Goal: Information Seeking & Learning: Learn about a topic

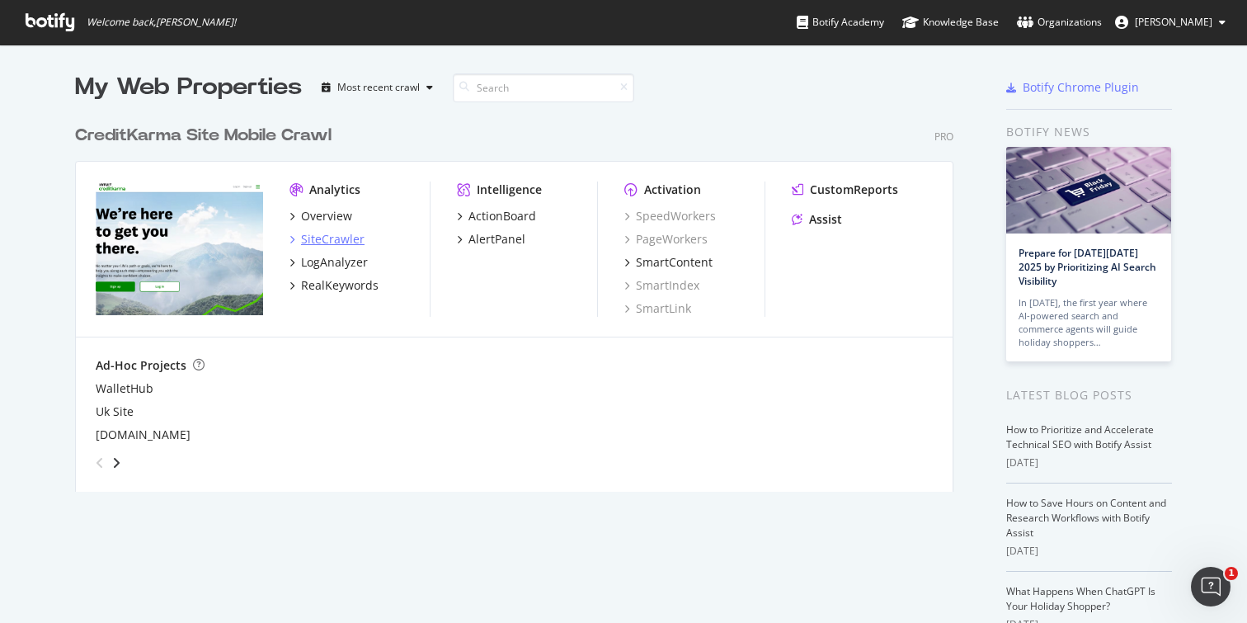
click at [294, 238] on div "SiteCrawler" at bounding box center [326, 239] width 75 height 16
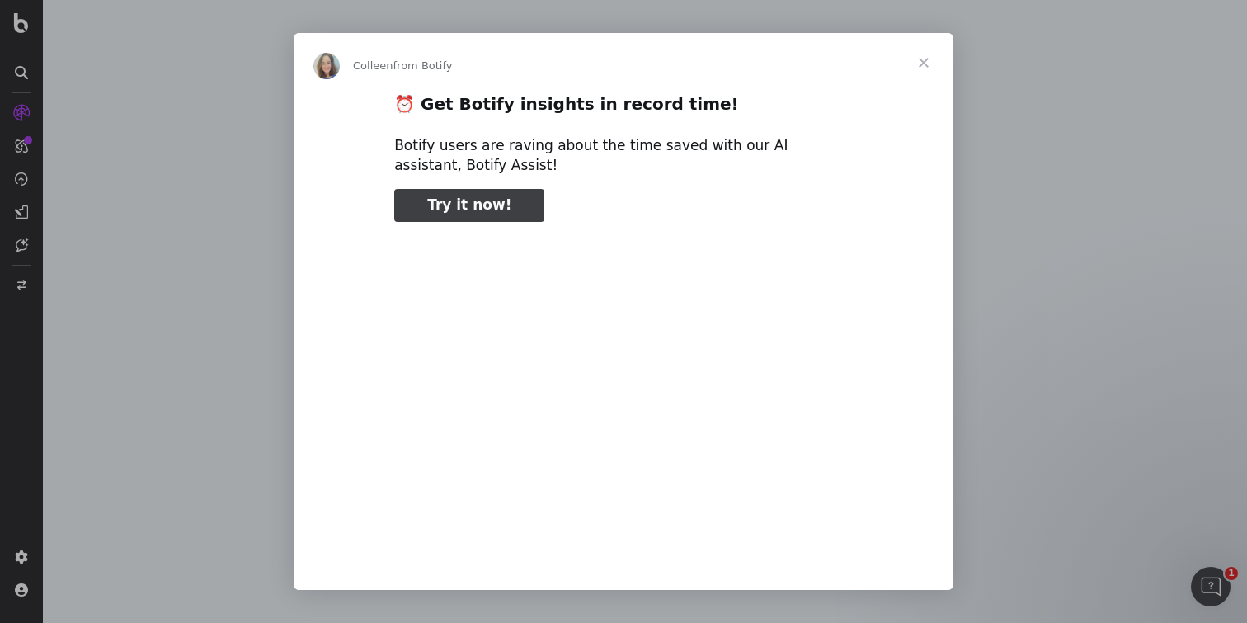
type input "108076"
click at [934, 65] on span "Close" at bounding box center [923, 62] width 59 height 59
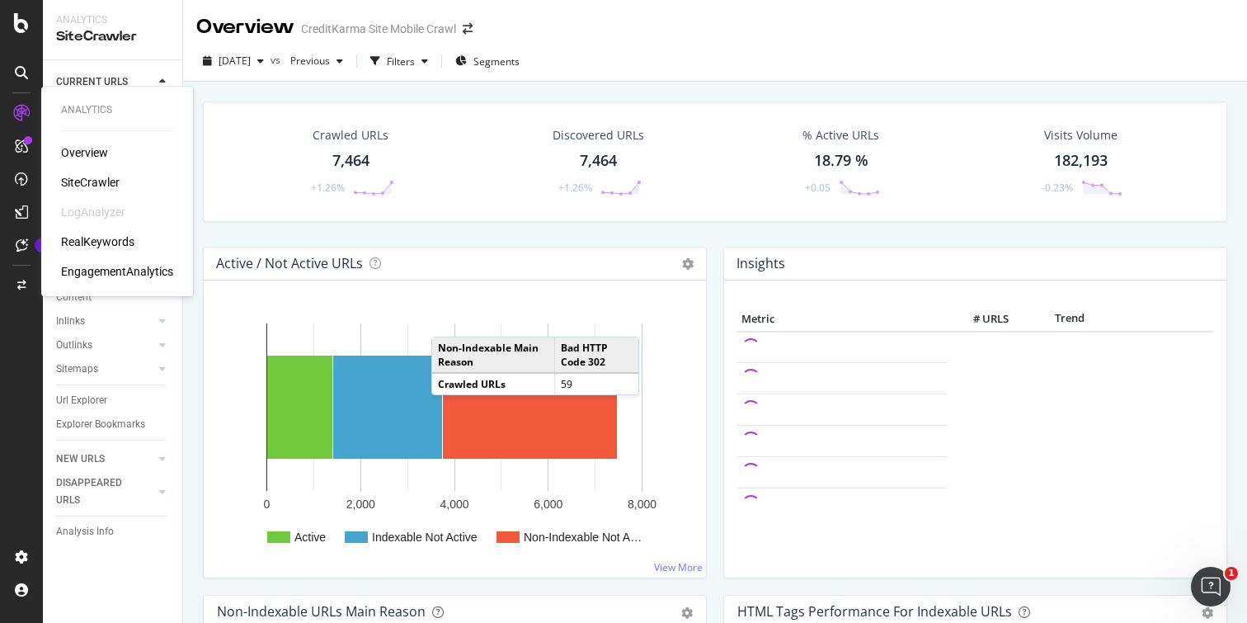
click at [96, 187] on div "SiteCrawler" at bounding box center [90, 182] width 59 height 16
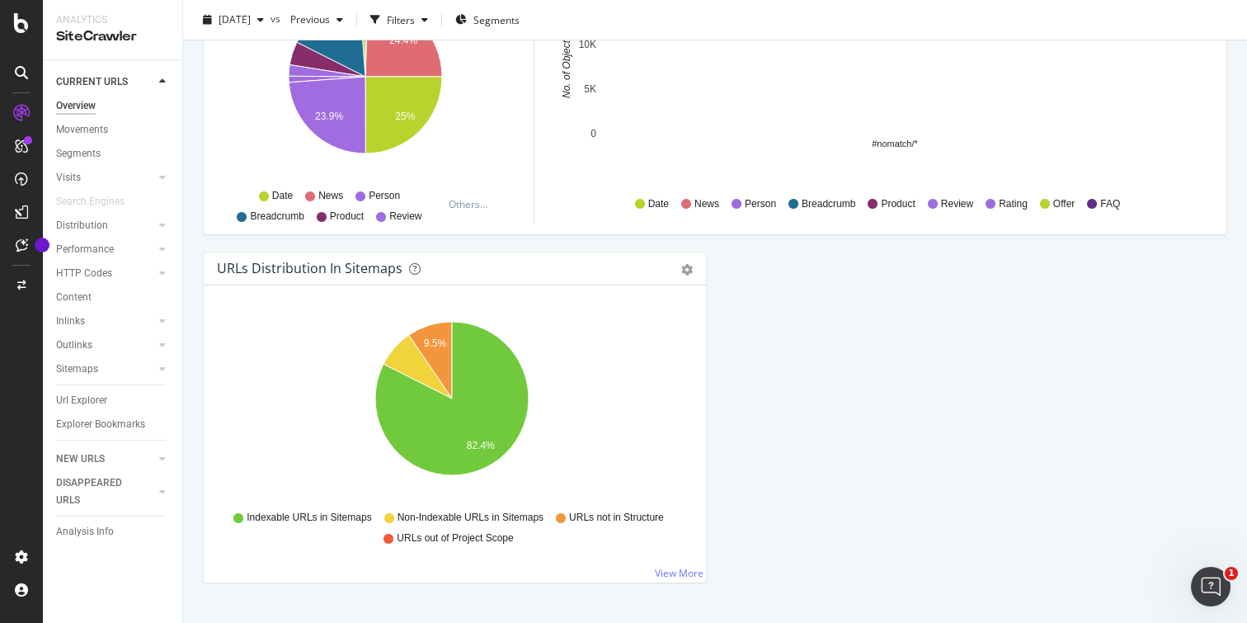
scroll to position [1770, 0]
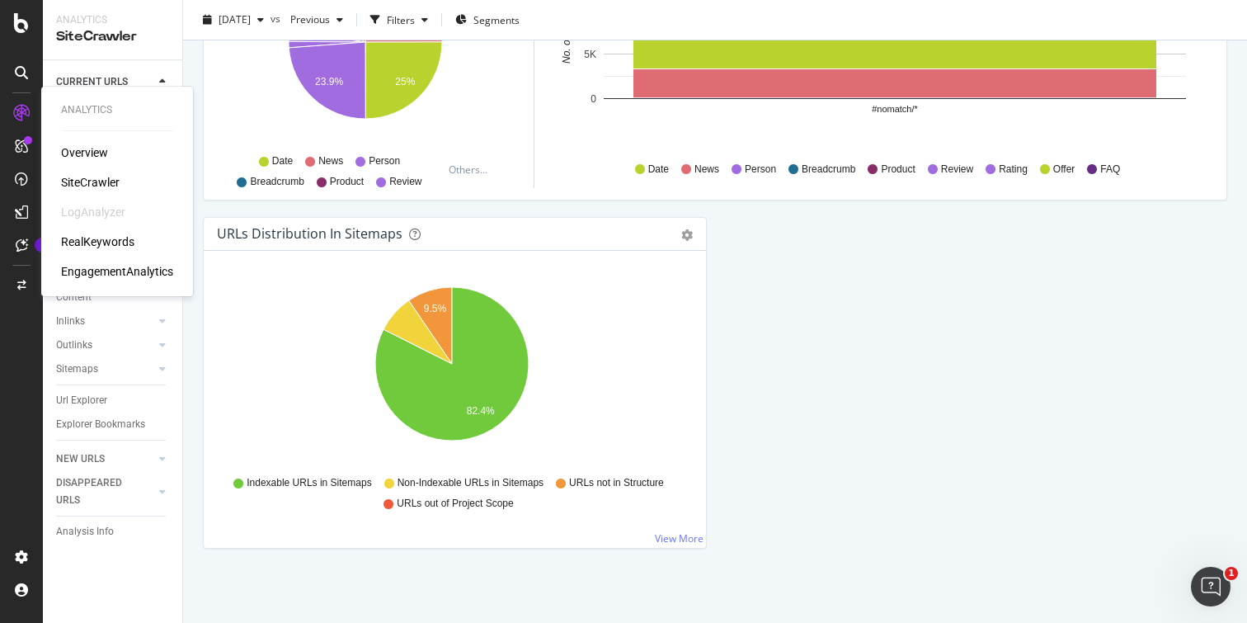
click at [109, 213] on div "LogAnalyzer" at bounding box center [93, 212] width 64 height 16
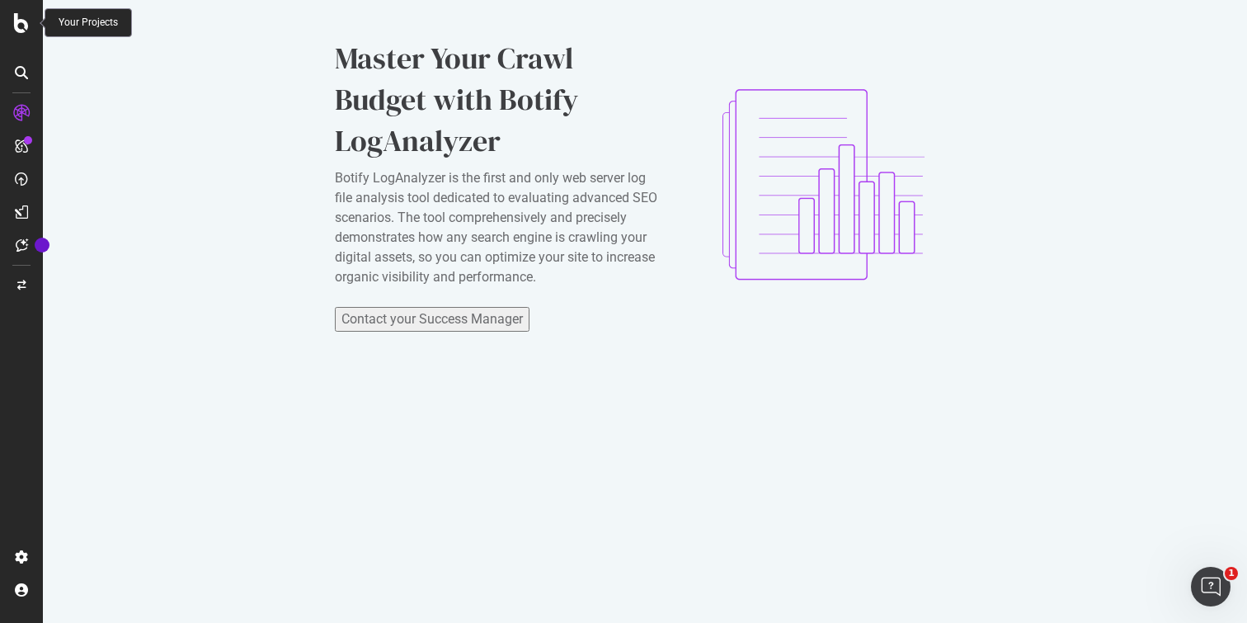
click at [18, 26] on icon at bounding box center [21, 23] width 15 height 20
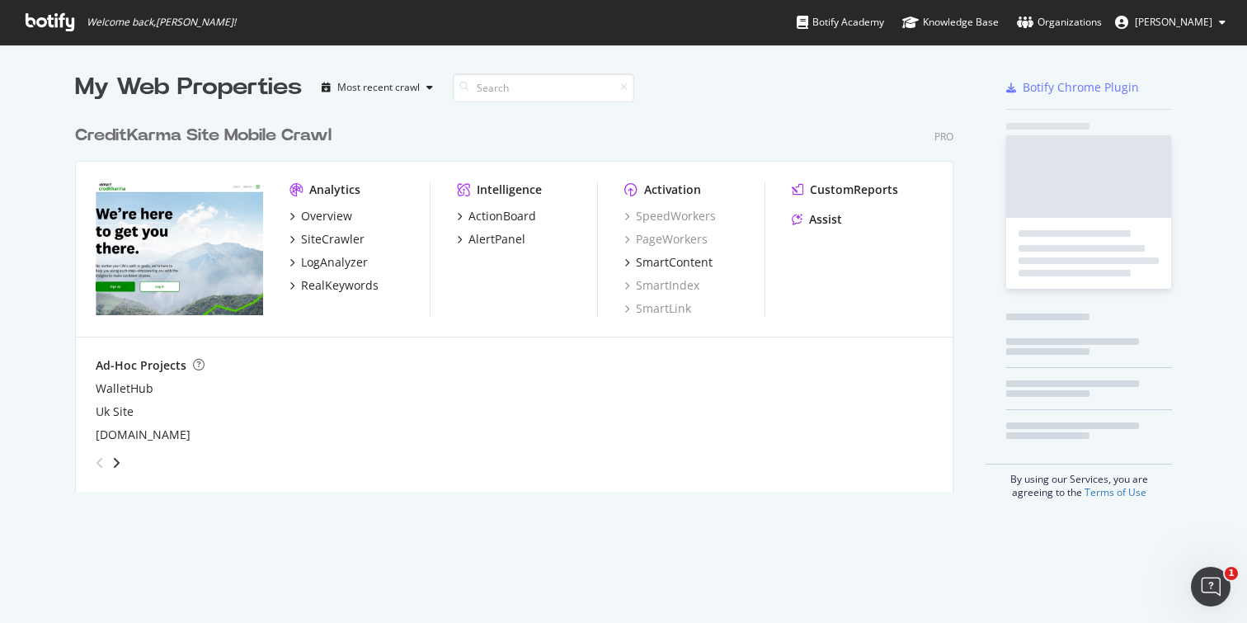
scroll to position [610, 1222]
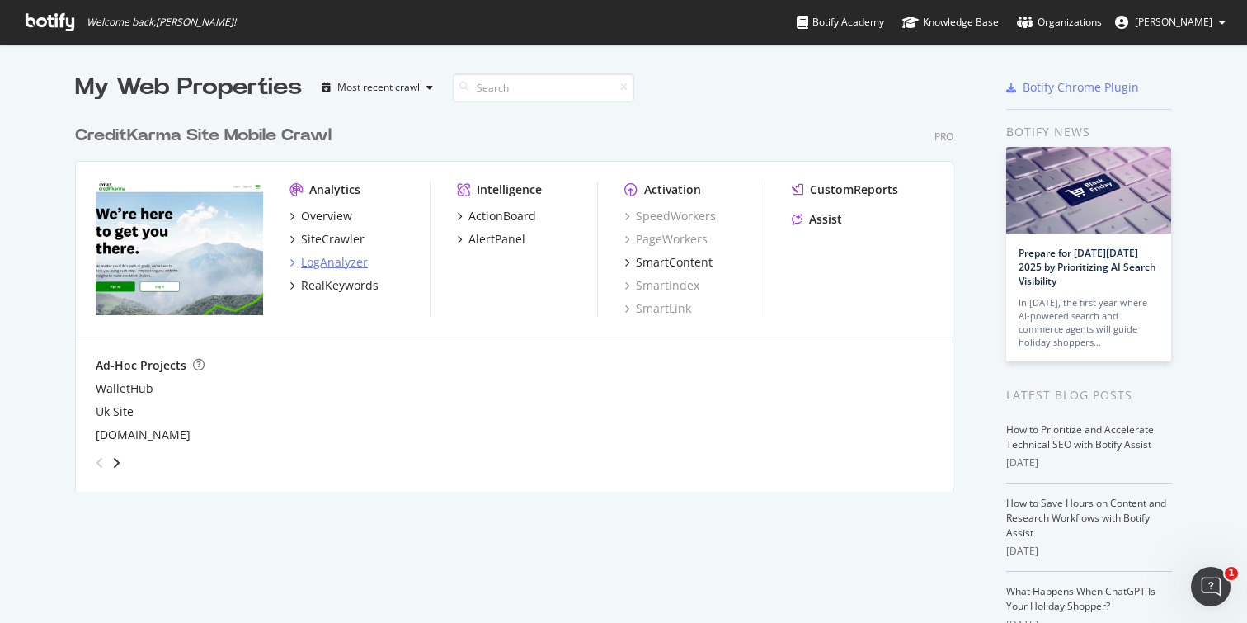
click at [289, 258] on icon "grid" at bounding box center [291, 262] width 5 height 8
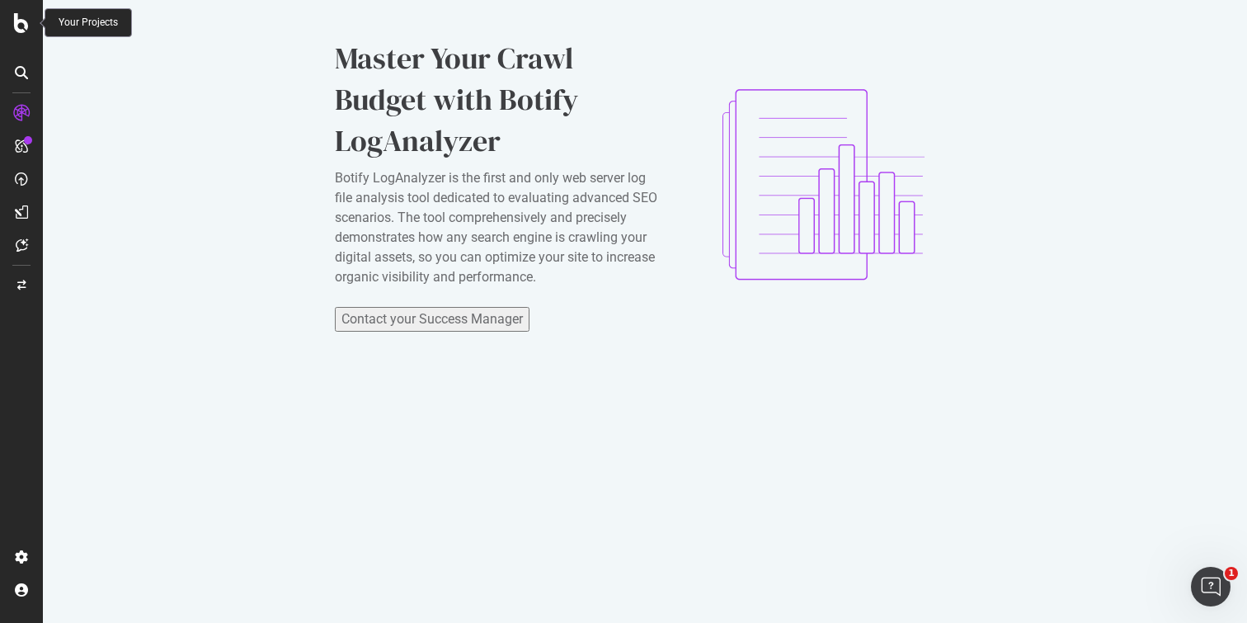
click at [17, 26] on icon at bounding box center [21, 23] width 15 height 20
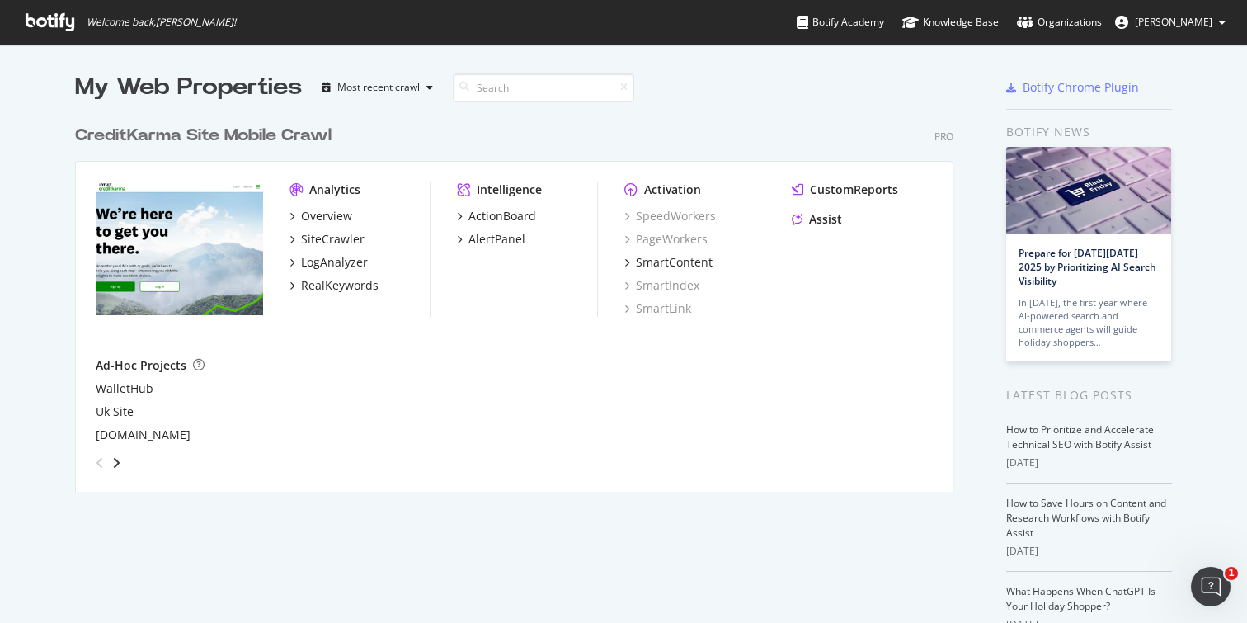
scroll to position [610, 1222]
click at [328, 261] on div "LogAnalyzer" at bounding box center [334, 262] width 67 height 16
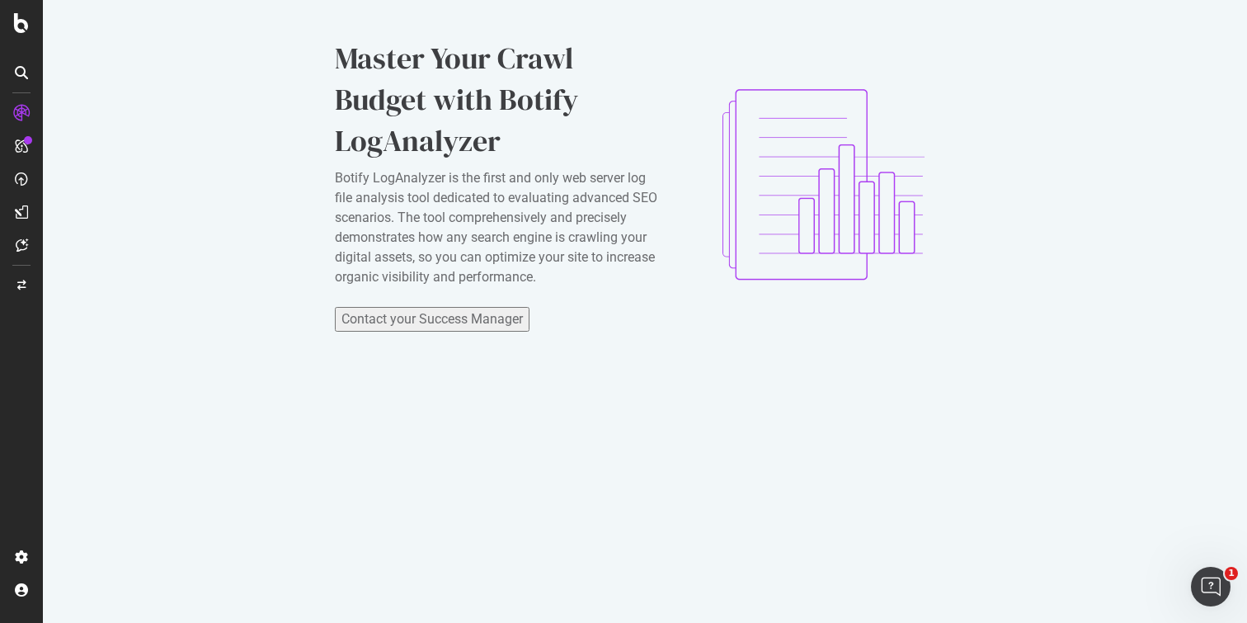
click at [460, 329] on div "Contact your Success Manager" at bounding box center [431, 319] width 181 height 20
click at [20, 19] on icon at bounding box center [21, 23] width 15 height 20
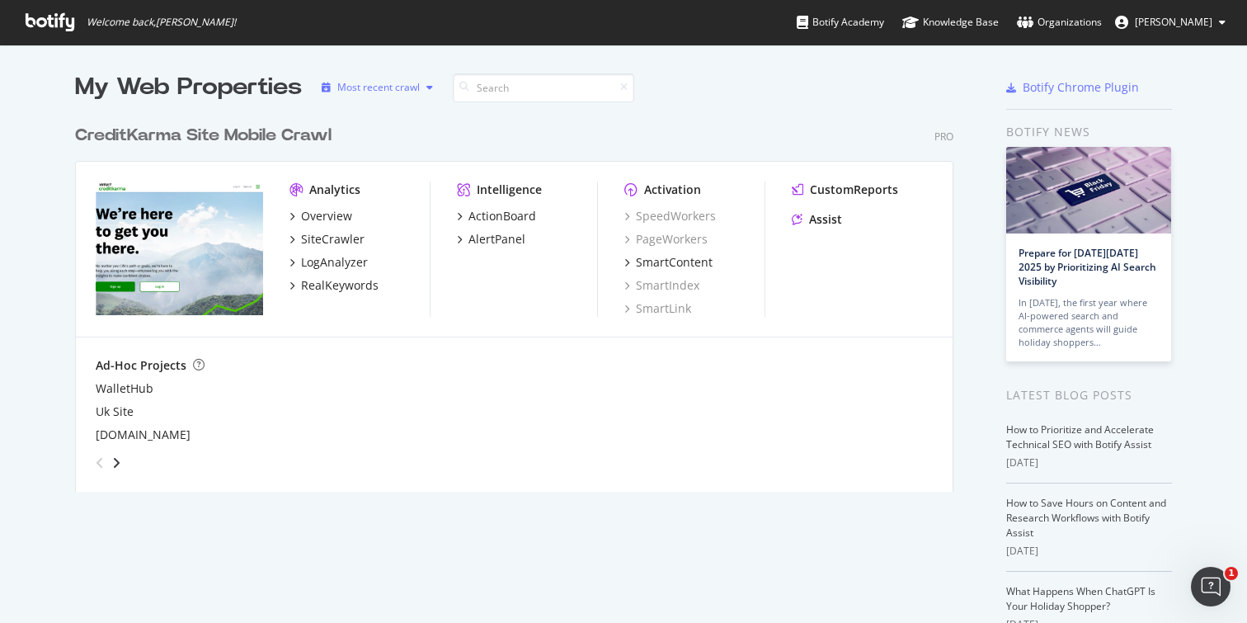
click at [402, 84] on div "Most recent crawl" at bounding box center [378, 87] width 82 height 10
click at [402, 85] on div "Most recent crawl" at bounding box center [378, 87] width 82 height 10
click at [1074, 22] on div "Organizations" at bounding box center [1059, 22] width 85 height 16
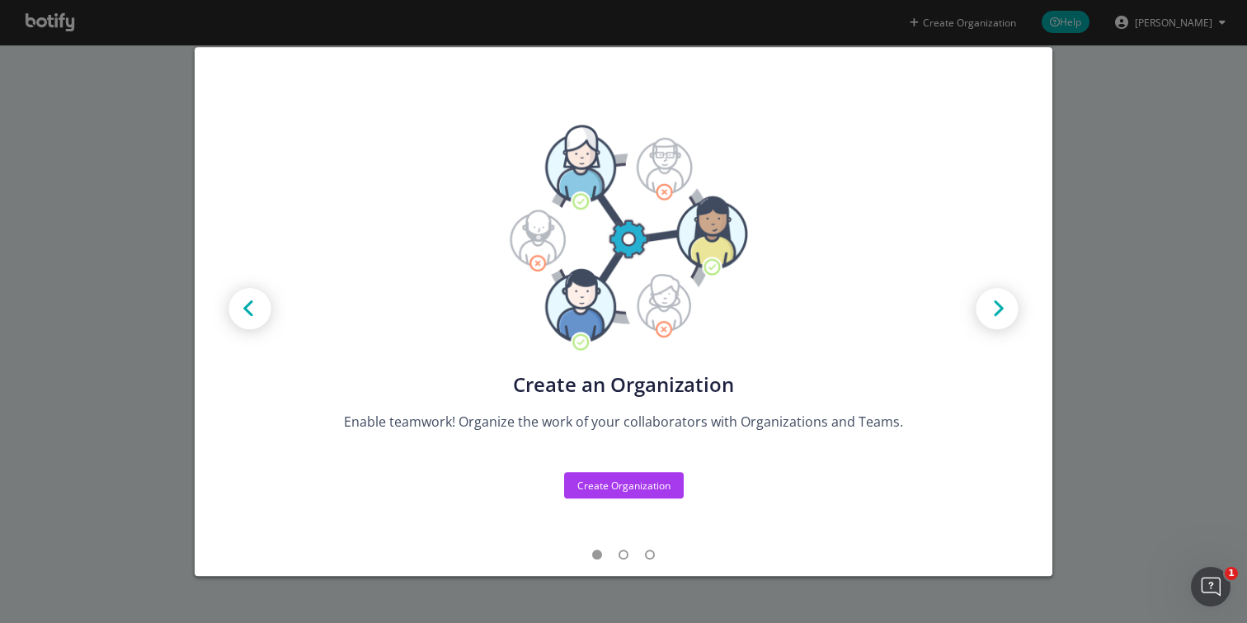
click at [1003, 326] on img "modal" at bounding box center [997, 310] width 74 height 74
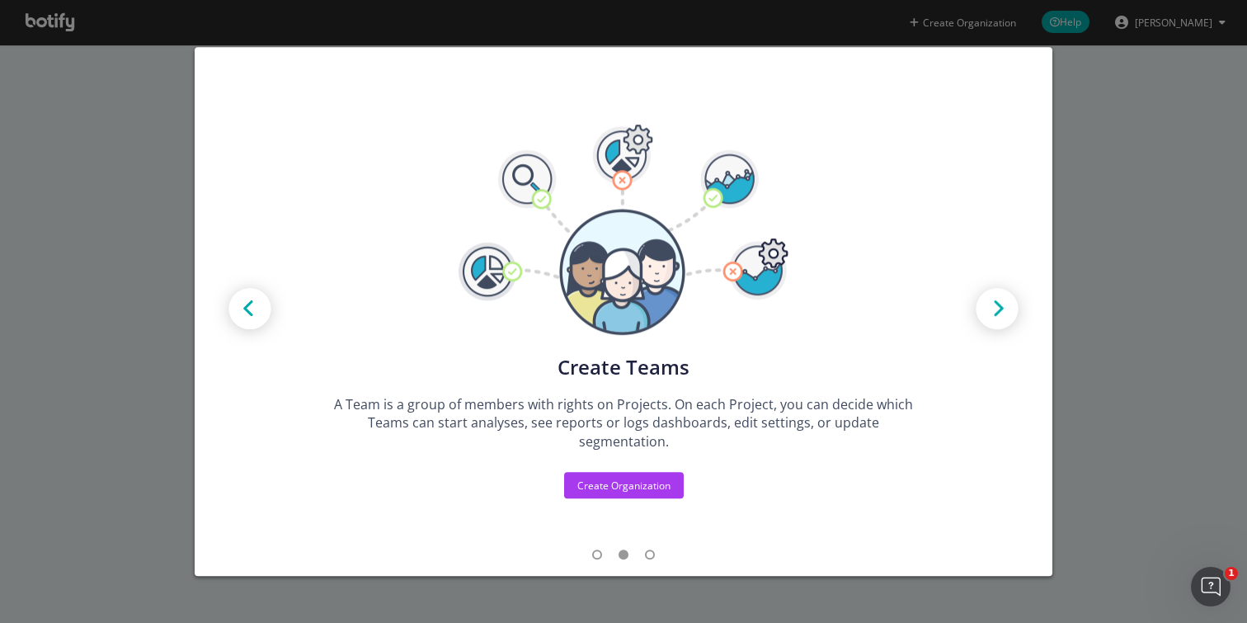
click at [1004, 313] on img "modal" at bounding box center [997, 310] width 74 height 74
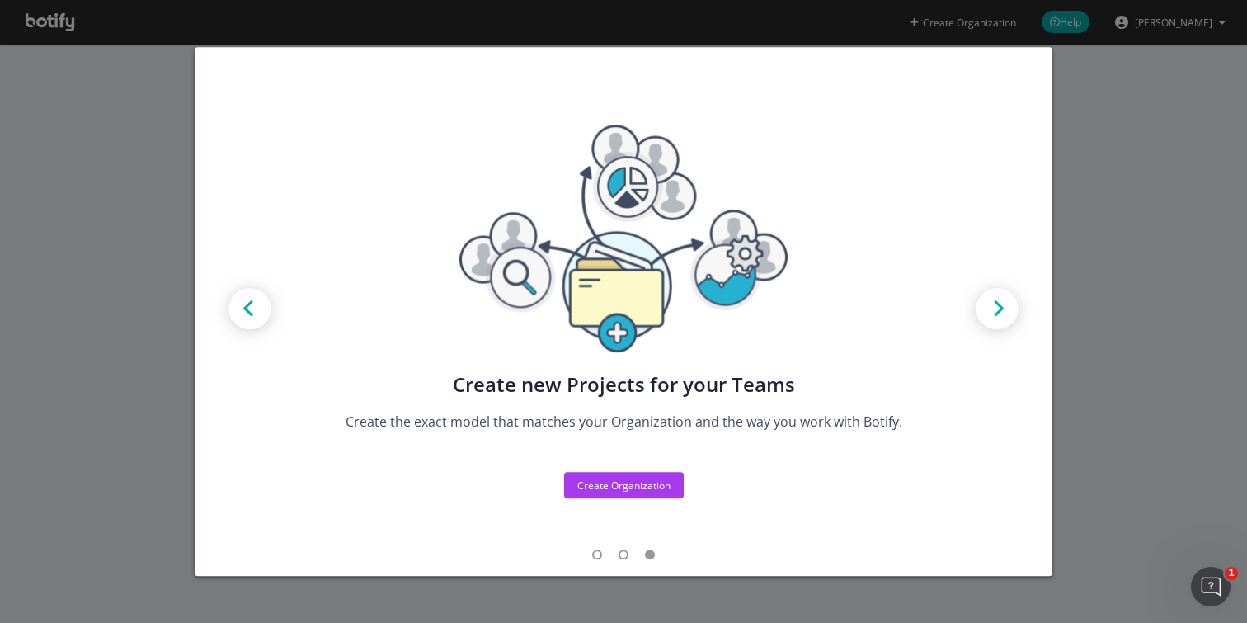
click at [1001, 314] on img "modal" at bounding box center [997, 310] width 74 height 74
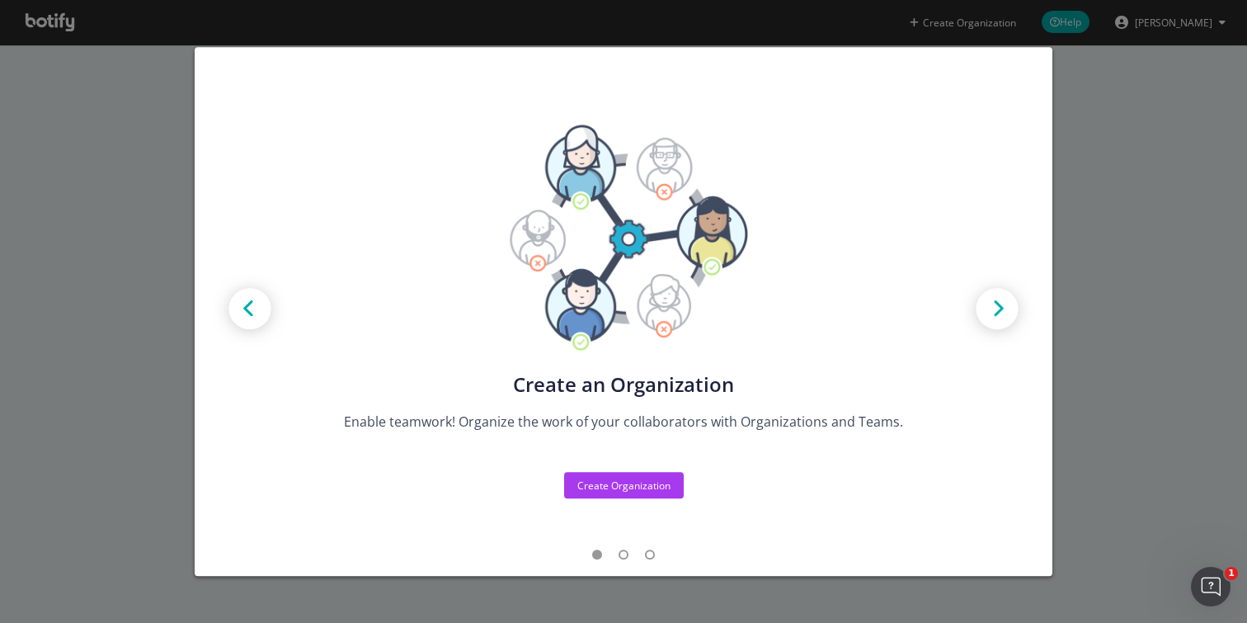
click at [1001, 314] on img "modal" at bounding box center [997, 310] width 74 height 74
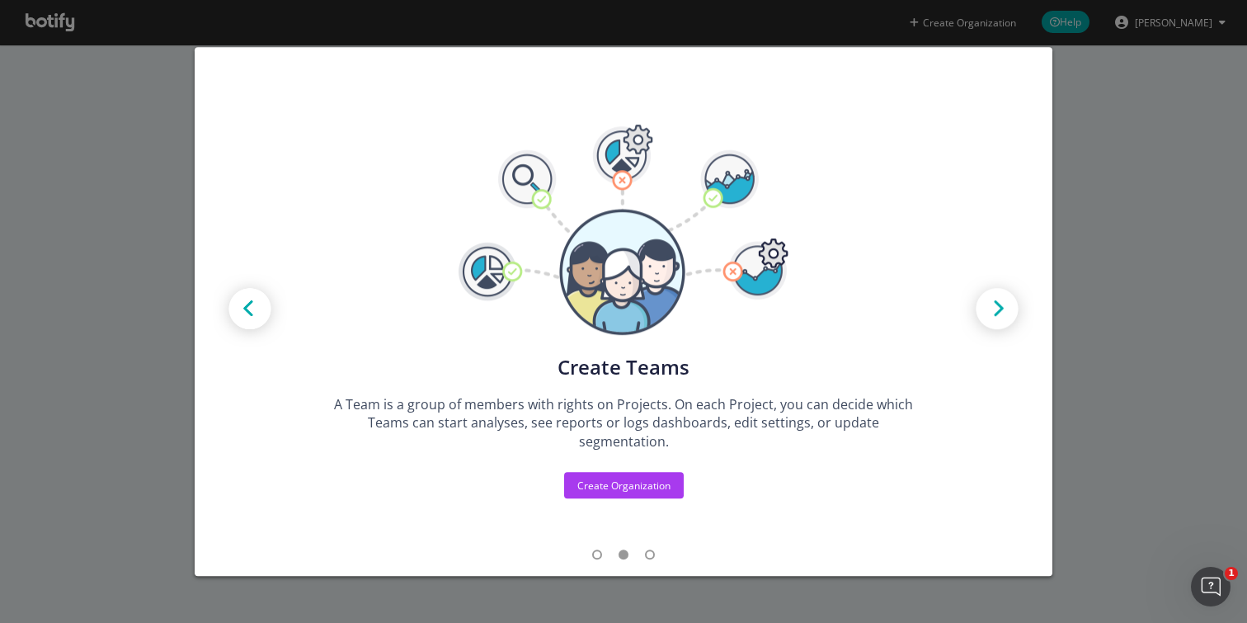
click at [1001, 314] on img "modal" at bounding box center [997, 310] width 74 height 74
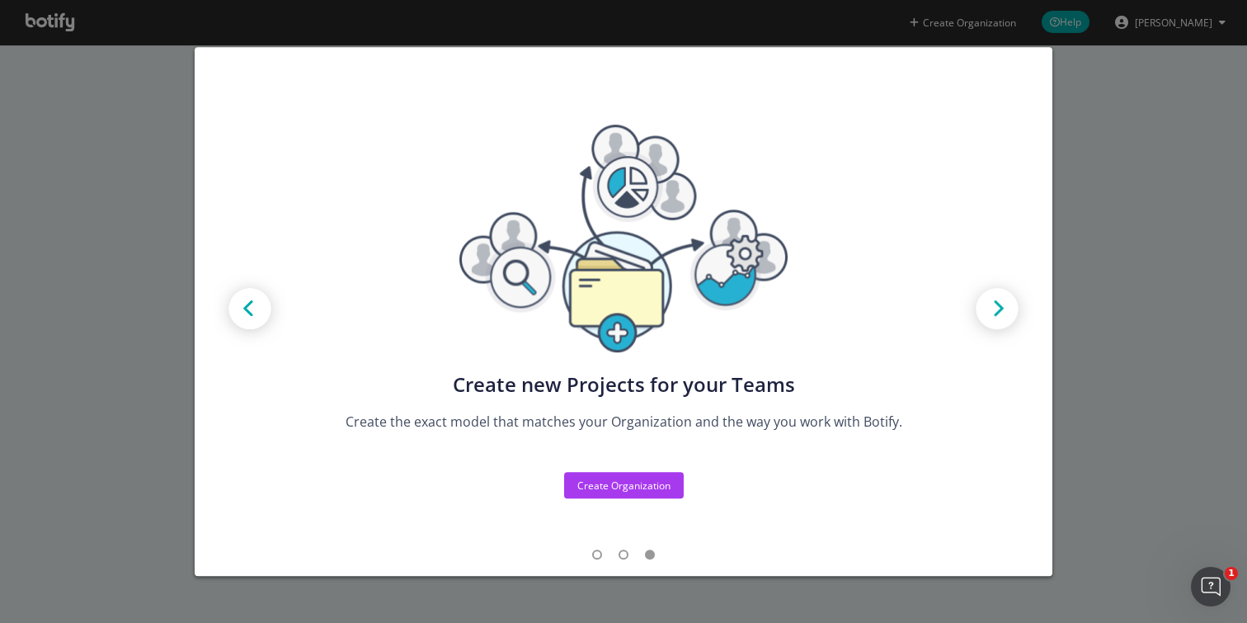
click at [1001, 314] on img "modal" at bounding box center [997, 310] width 74 height 74
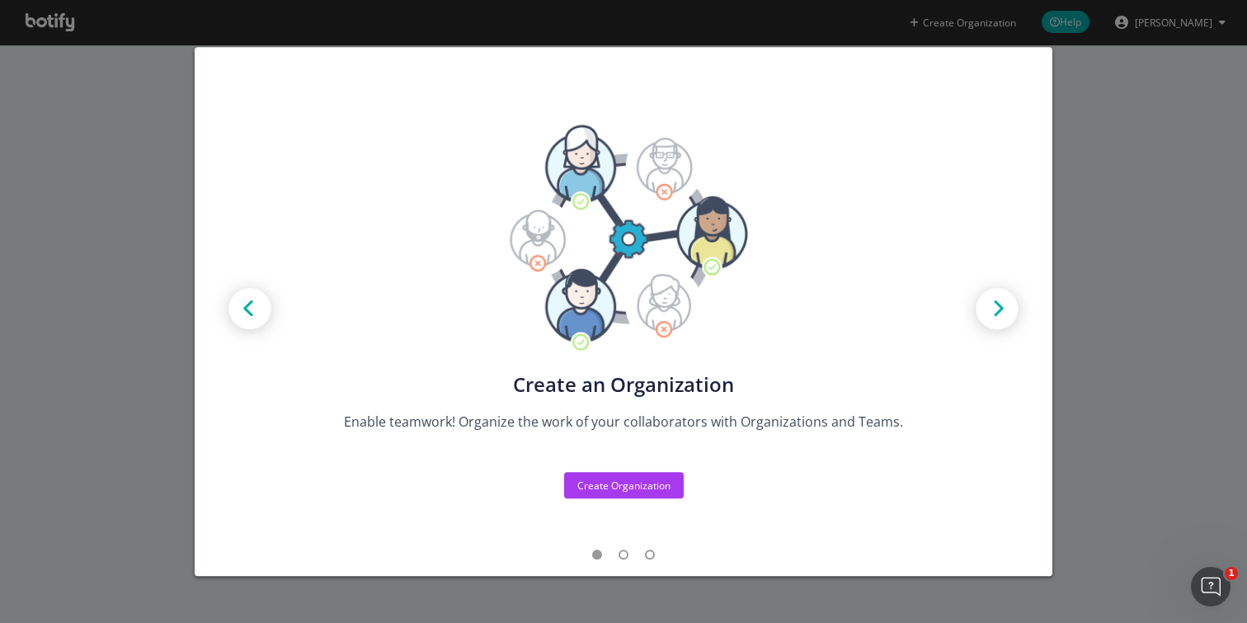
click at [1113, 320] on div "Create new Projects for your Teams Create the exact model that matches your Org…" at bounding box center [623, 311] width 1247 height 623
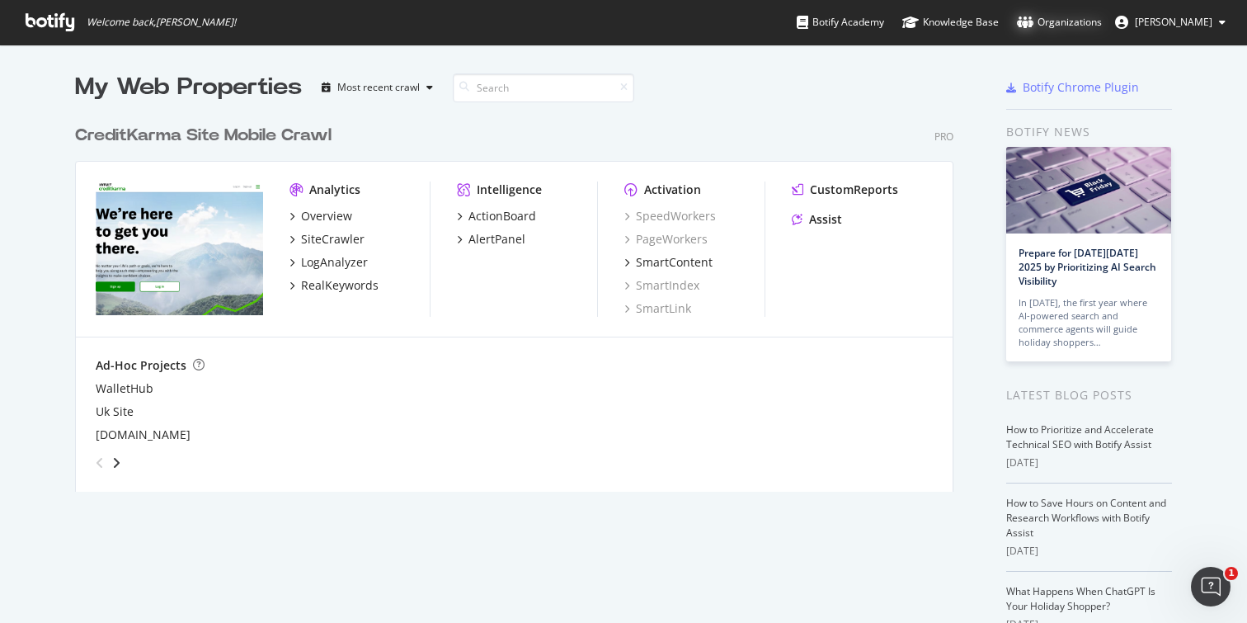
click at [1080, 21] on div "Organizations" at bounding box center [1059, 22] width 85 height 16
click at [1175, 24] on span "[PERSON_NAME]" at bounding box center [1174, 22] width 78 height 14
click at [801, 84] on div "My Web Properties Most recent crawl" at bounding box center [465, 87] width 781 height 33
click at [327, 212] on div "Overview" at bounding box center [326, 216] width 51 height 16
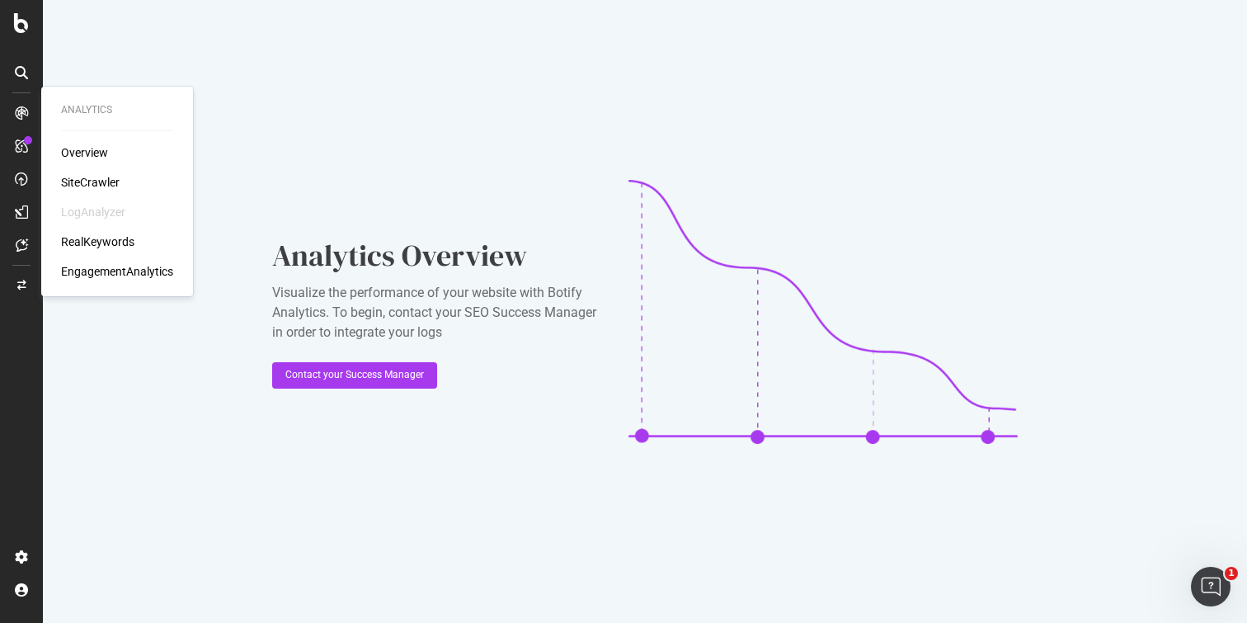
click at [160, 271] on div "EngagementAnalytics" at bounding box center [117, 271] width 112 height 16
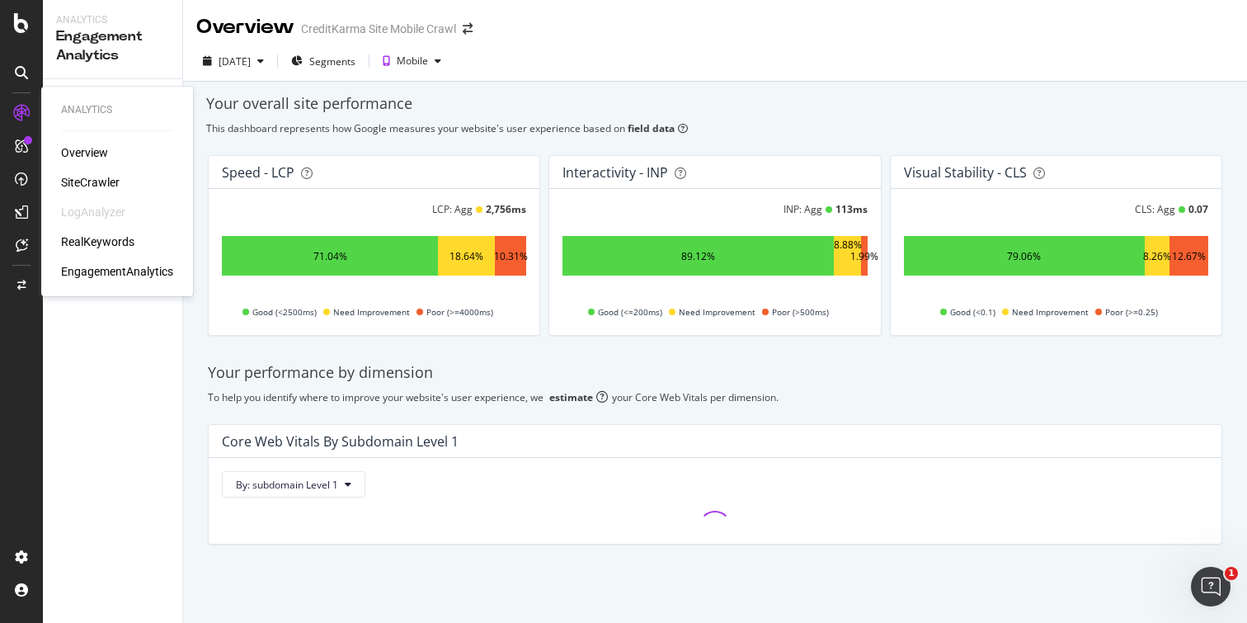
click at [93, 148] on div "Overview" at bounding box center [84, 152] width 47 height 16
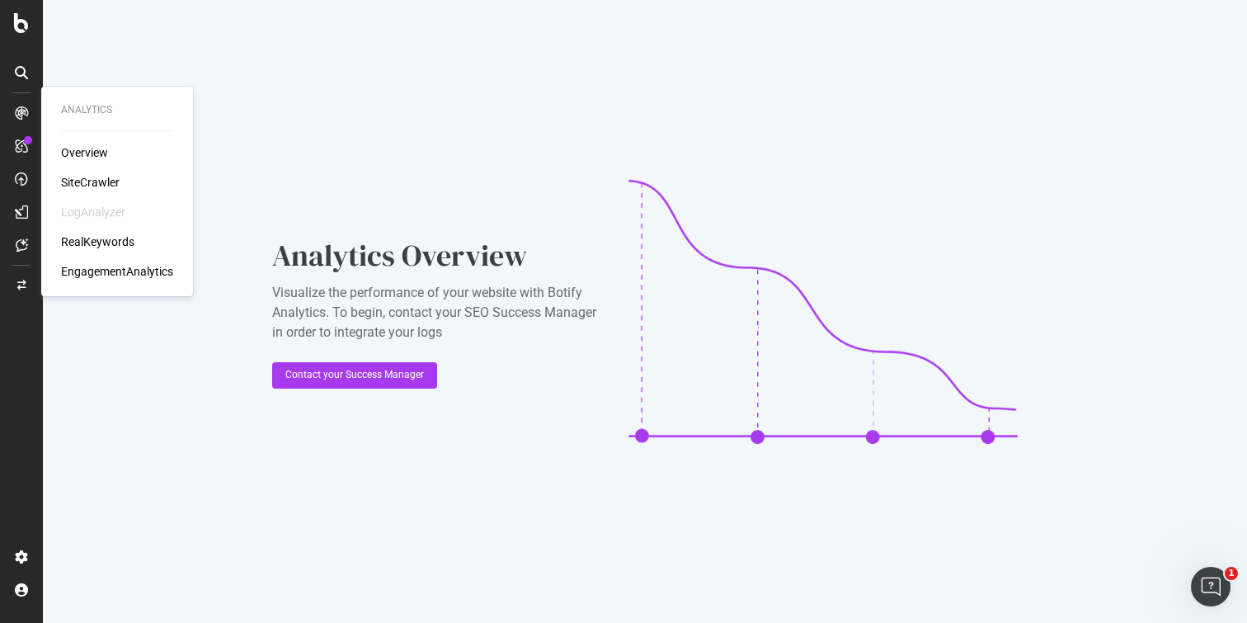
click at [101, 174] on div "SiteCrawler" at bounding box center [90, 182] width 59 height 16
